Goal: Task Accomplishment & Management: Complete application form

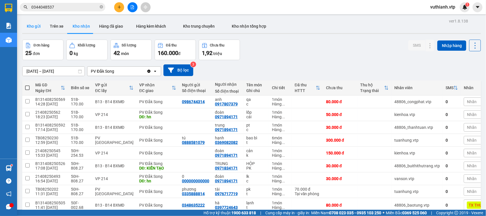
click at [38, 28] on button "Kho gửi" at bounding box center [33, 26] width 23 height 14
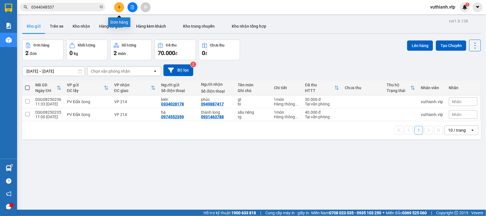
click at [117, 9] on button at bounding box center [119, 7] width 10 height 10
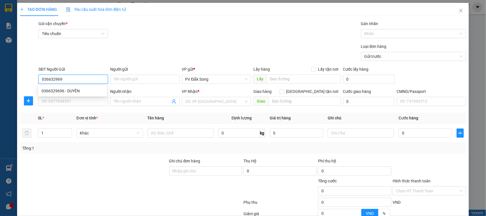
type input "0366329696"
click at [86, 90] on div "0366329696 - DUYÊN" at bounding box center [73, 91] width 62 height 6
type input "DUYÊN"
type input "0909665893"
type input "HỢP"
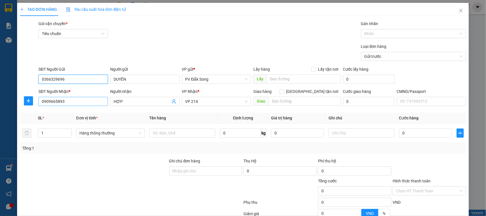
type input "0366329696"
click at [80, 103] on input "0909665893" at bounding box center [72, 101] width 69 height 9
click at [63, 157] on div "Transit Pickup Surcharge Ids Transit Deliver Surcharge Ids Transit Deliver Surc…" at bounding box center [243, 142] width 447 height 242
click at [175, 133] on input "text" at bounding box center [183, 132] width 66 height 9
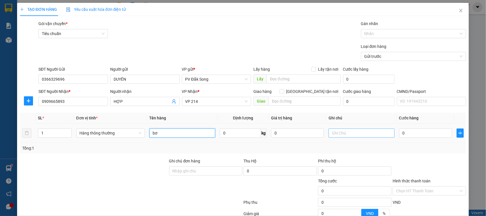
type input "bơ"
click at [352, 131] on input "text" at bounding box center [362, 132] width 66 height 9
type input "l"
type input "k"
click at [410, 134] on input "0" at bounding box center [425, 132] width 53 height 9
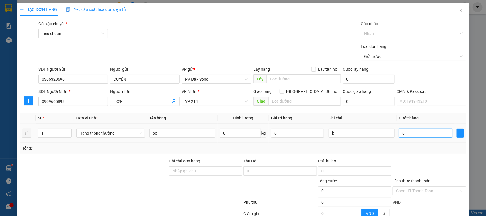
type input "005"
type input "5"
type input "0.050"
type input "50"
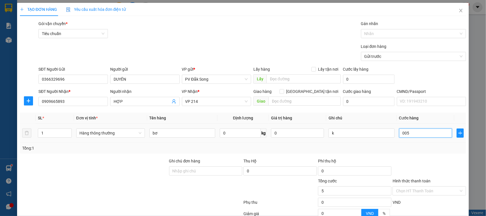
type input "50"
type input "00.500"
type input "500"
type input "0.005.000"
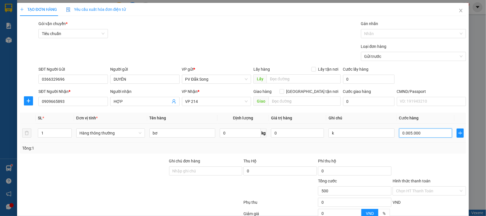
type input "5.000"
type input "000.050.000"
type input "50.000"
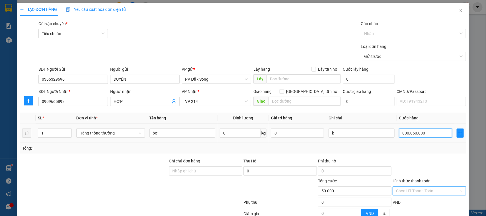
scroll to position [59, 0]
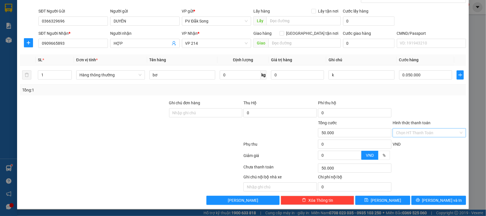
click at [430, 132] on input "Hình thức thanh toán" at bounding box center [427, 132] width 63 height 9
type input "50.000"
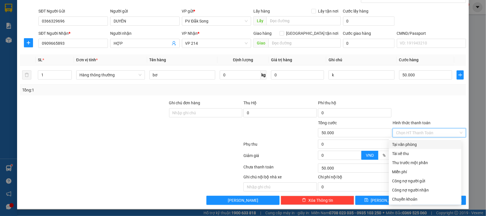
click at [430, 142] on div "Tại văn phòng" at bounding box center [425, 144] width 66 height 6
type input "0"
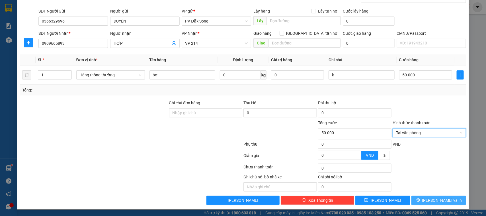
click at [429, 203] on button "[PERSON_NAME] và In" at bounding box center [439, 200] width 55 height 9
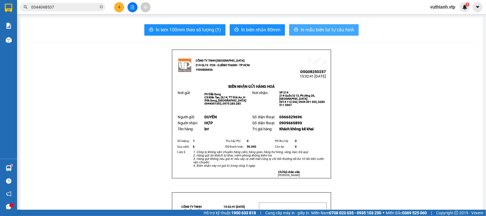
click at [338, 27] on span "In mẫu biên lai tự cấu hình" at bounding box center [328, 29] width 54 height 7
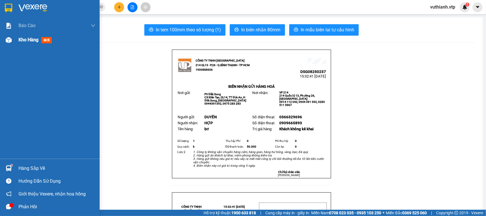
click at [21, 43] on div "Kho hàng mới" at bounding box center [37, 39] width 36 height 7
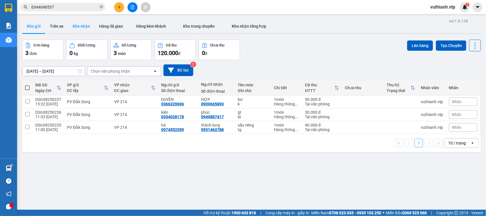
click at [81, 26] on button "Kho nhận" at bounding box center [81, 26] width 26 height 14
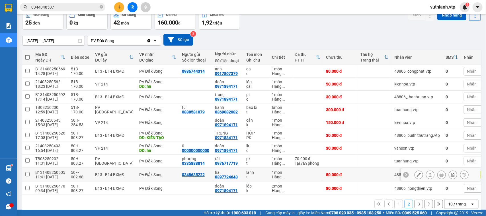
scroll to position [42, 0]
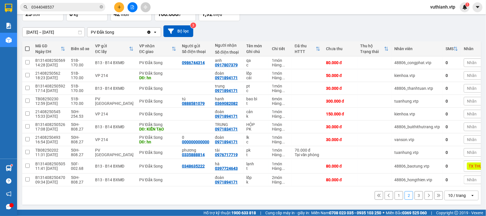
click at [395, 195] on button "1" at bounding box center [399, 195] width 9 height 9
